Goal: Transaction & Acquisition: Purchase product/service

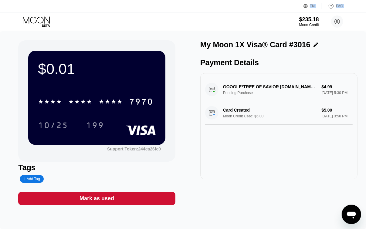
click at [28, 15] on div "EN Language Select an item Save FAQ $235.18 Moon Credit [PERSON_NAME] [EMAIL_AD…" at bounding box center [183, 15] width 366 height 31
click at [26, 15] on div "$235.18 Moon Credit [PERSON_NAME] [EMAIL_ADDRESS][DOMAIN_NAME]  Home Settings …" at bounding box center [183, 21] width 366 height 18
click at [43, 18] on icon at bounding box center [36, 19] width 27 height 7
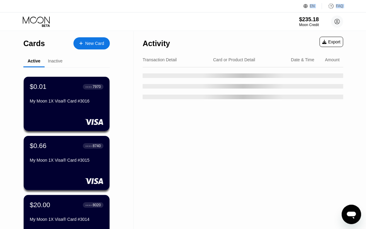
click at [95, 41] on div "New Card" at bounding box center [94, 43] width 19 height 5
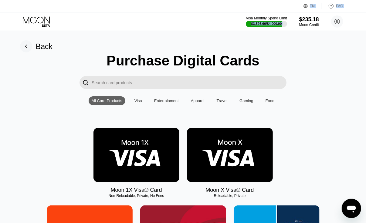
click at [116, 166] on img at bounding box center [136, 155] width 86 height 54
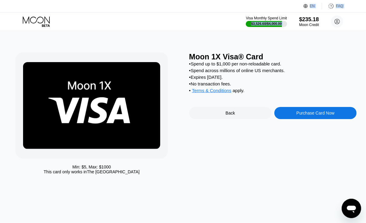
click at [334, 119] on div "Purchase Card Now" at bounding box center [315, 113] width 82 height 12
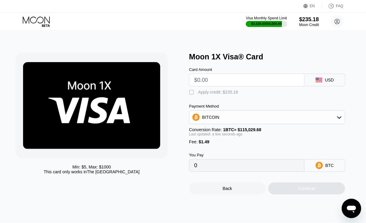
click at [234, 82] on input "text" at bounding box center [246, 80] width 105 height 12
type input "$5"
type input "0.00005643"
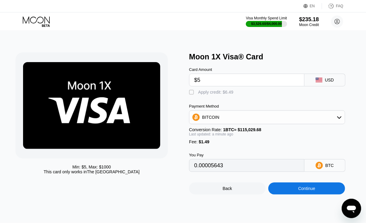
type input "$5"
click at [207, 95] on div "Apply credit: $6.49" at bounding box center [215, 92] width 35 height 5
type input "0"
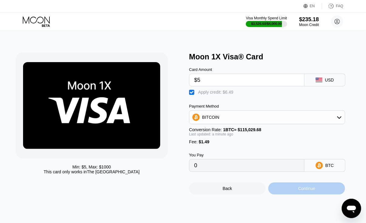
click at [289, 195] on div "Continue" at bounding box center [306, 189] width 76 height 12
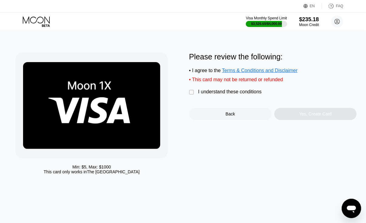
drag, startPoint x: 216, startPoint y: 91, endPoint x: 233, endPoint y: 106, distance: 22.6
click at [216, 92] on div "Please review the following: • I agree to the Terms & Conditions and Disclaimer…" at bounding box center [272, 86] width 167 height 68
drag, startPoint x: 227, startPoint y: 97, endPoint x: 264, endPoint y: 122, distance: 45.1
click at [227, 95] on div "I understand these conditions" at bounding box center [229, 91] width 63 height 5
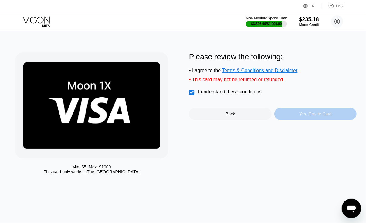
drag, startPoint x: 302, startPoint y: 119, endPoint x: 254, endPoint y: 6, distance: 122.4
click at [302, 116] on div "Yes, Create Card" at bounding box center [315, 114] width 32 height 5
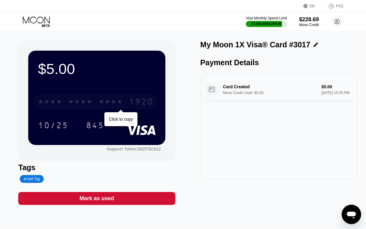
click at [124, 106] on div "* * * * * * * * * * * * 1920" at bounding box center [95, 101] width 123 height 15
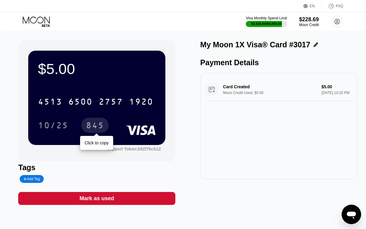
drag, startPoint x: 93, startPoint y: 124, endPoint x: 122, endPoint y: 136, distance: 31.8
click at [93, 124] on div "845" at bounding box center [95, 126] width 18 height 10
